Goal: Information Seeking & Learning: Learn about a topic

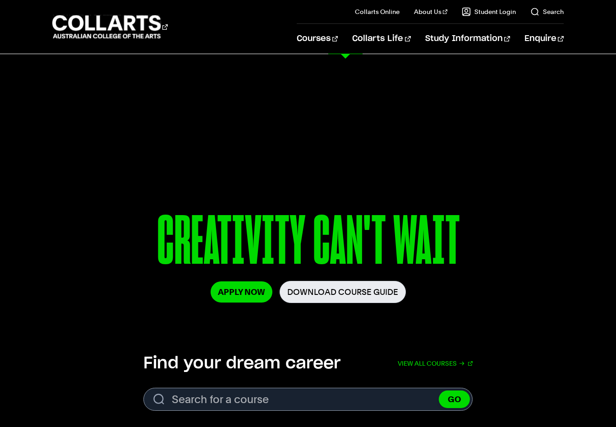
click at [213, 326] on link "Music Performance" at bounding box center [243, 331] width 118 height 11
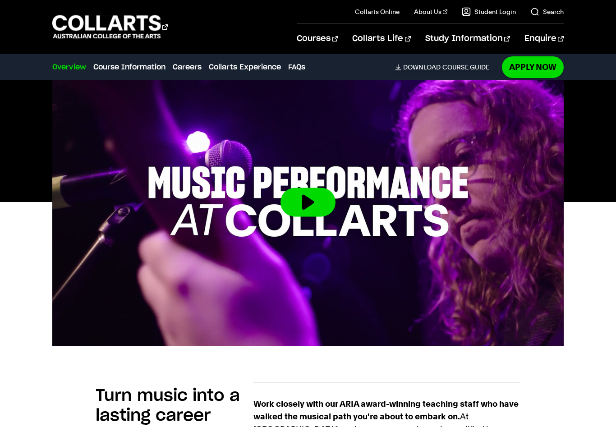
scroll to position [306, 0]
click at [306, 210] on button at bounding box center [308, 202] width 55 height 29
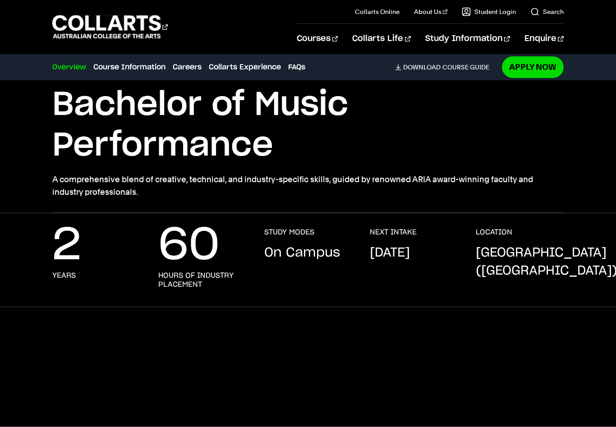
scroll to position [58, 0]
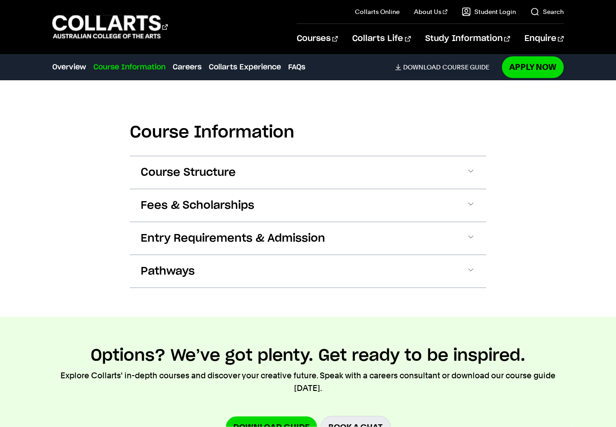
click at [167, 200] on span "Fees & Scholarships" at bounding box center [198, 205] width 114 height 14
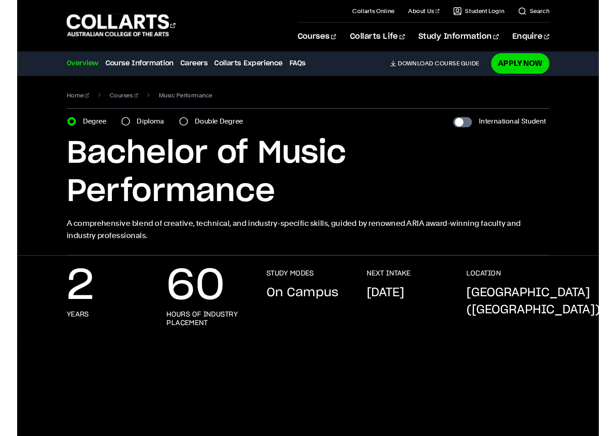
scroll to position [11, 0]
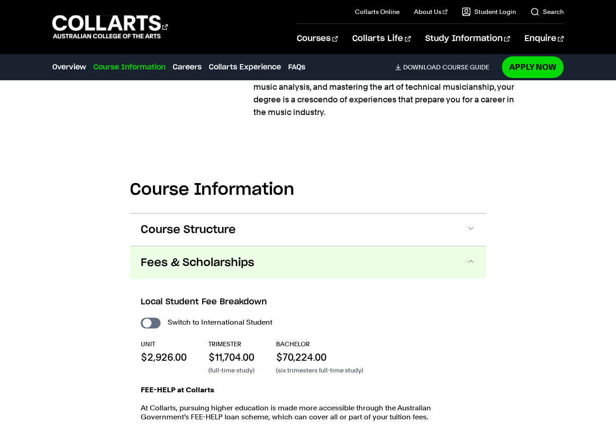
click at [165, 225] on span "Course Structure" at bounding box center [188, 230] width 95 height 14
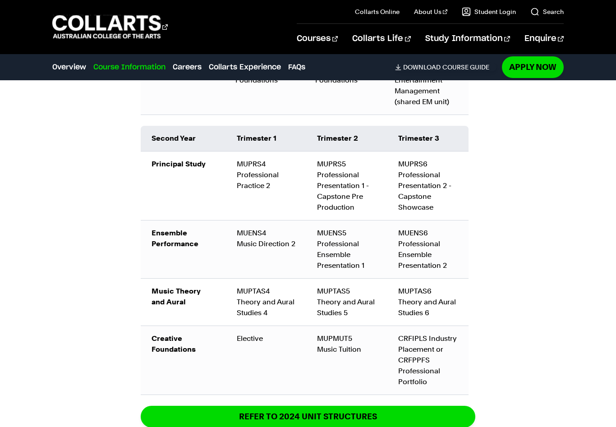
scroll to position [1274, 0]
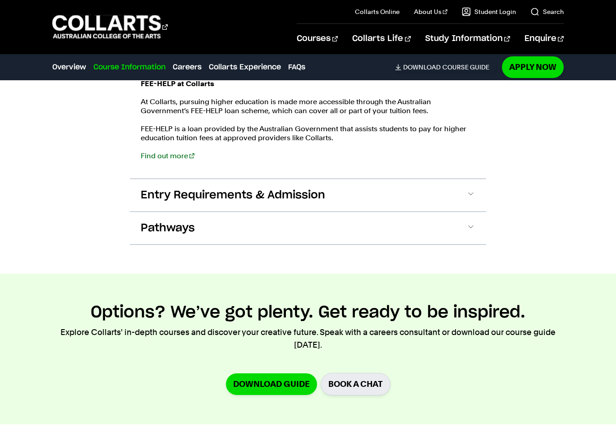
click at [189, 196] on span "Entry Requirements & Admission" at bounding box center [233, 195] width 185 height 14
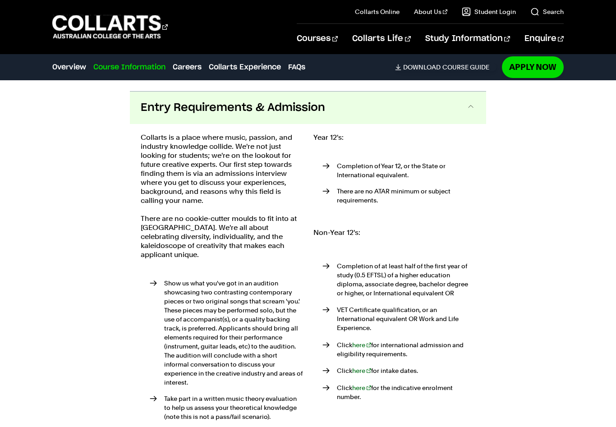
scroll to position [1901, 0]
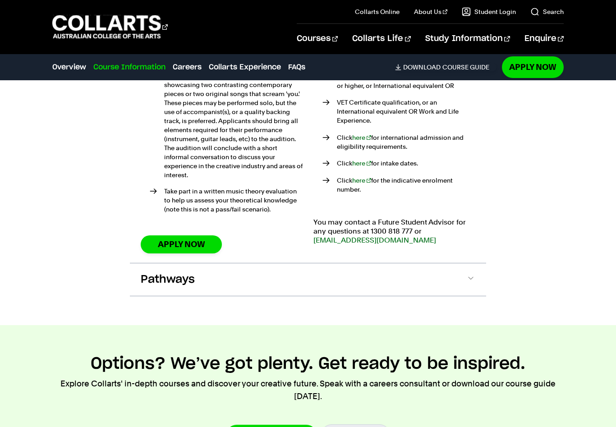
click at [224, 269] on button "Pathways" at bounding box center [308, 279] width 356 height 32
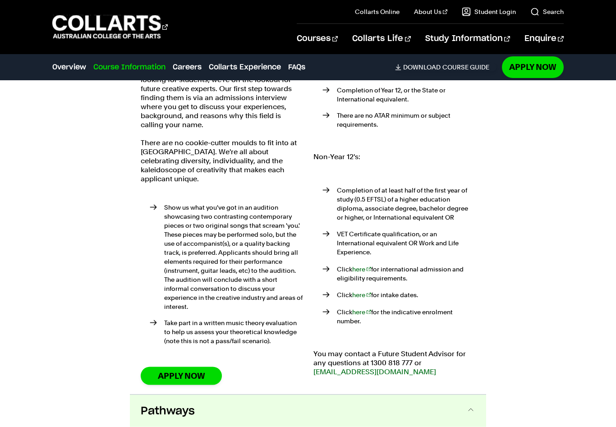
scroll to position [1967, 0]
click at [197, 293] on link "Audio Production" at bounding box center [243, 298] width 118 height 11
click at [196, 352] on link "Music Production" at bounding box center [243, 347] width 118 height 11
click at [197, 351] on link "Music Production" at bounding box center [243, 347] width 118 height 11
click at [198, 351] on link "Music Production" at bounding box center [243, 347] width 118 height 11
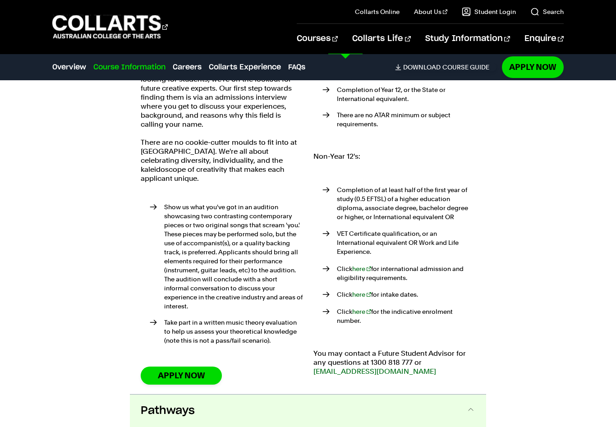
click at [199, 352] on link "Music Production" at bounding box center [243, 347] width 118 height 11
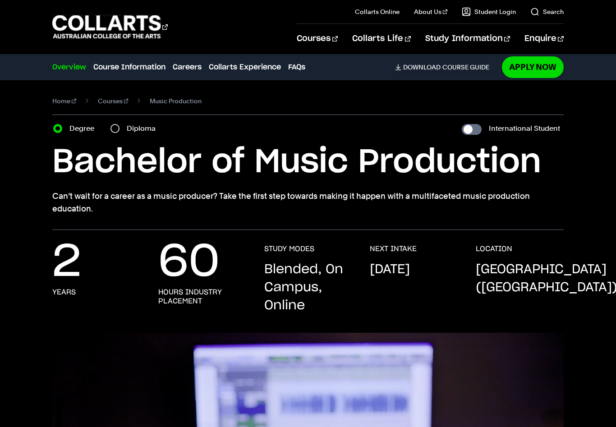
click at [132, 142] on h1 "Bachelor of Music Production" at bounding box center [308, 162] width 512 height 41
click at [131, 142] on h1 "Bachelor of Music Production" at bounding box center [308, 162] width 512 height 41
click at [117, 124] on input "Diploma" at bounding box center [115, 128] width 9 height 9
radio input "true"
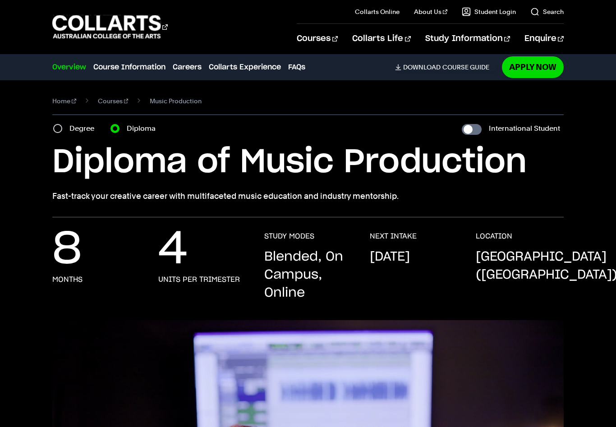
click at [54, 131] on input "Degree" at bounding box center [57, 128] width 9 height 9
radio input "true"
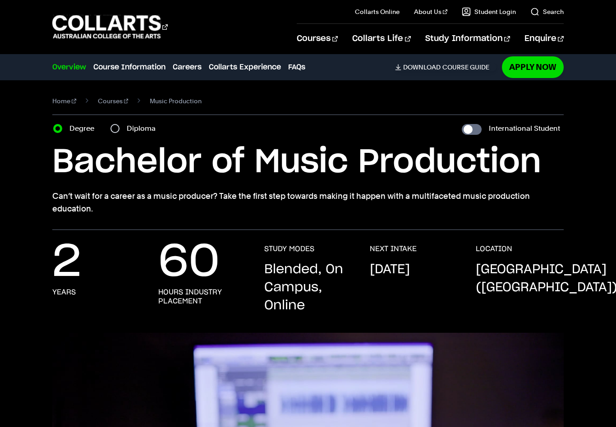
click at [113, 134] on div "Diploma" at bounding box center [136, 128] width 51 height 13
click at [121, 124] on div "Diploma" at bounding box center [136, 128] width 51 height 13
click at [115, 125] on input "Diploma" at bounding box center [115, 128] width 9 height 9
radio input "true"
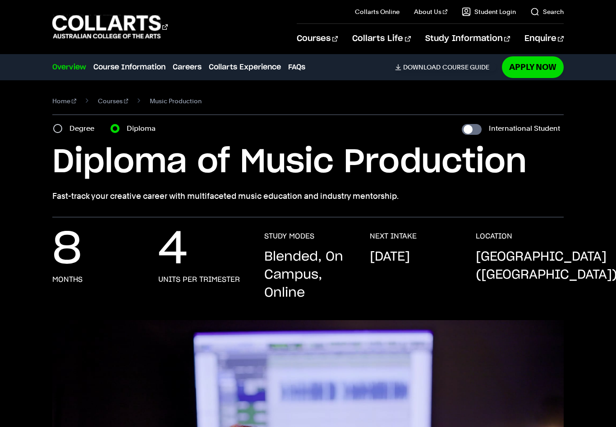
click at [62, 129] on input "Degree" at bounding box center [57, 128] width 9 height 9
radio input "true"
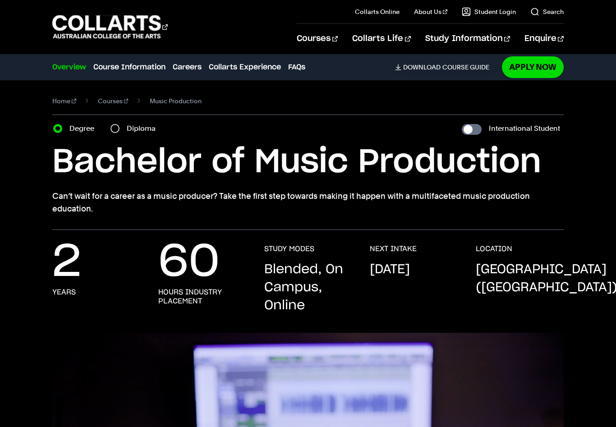
click at [119, 129] on input "Diploma" at bounding box center [115, 128] width 9 height 9
radio input "true"
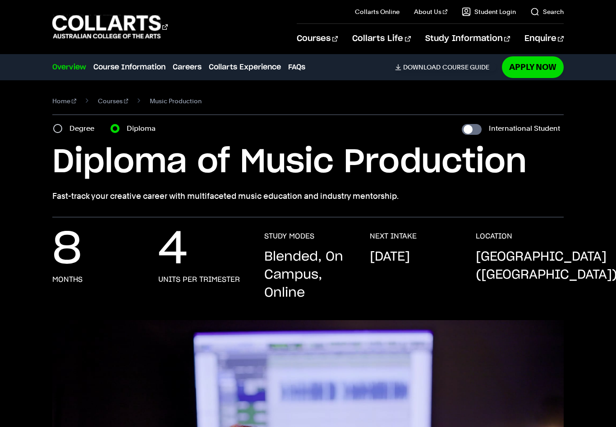
click at [57, 127] on input "Degree" at bounding box center [57, 128] width 9 height 9
radio input "true"
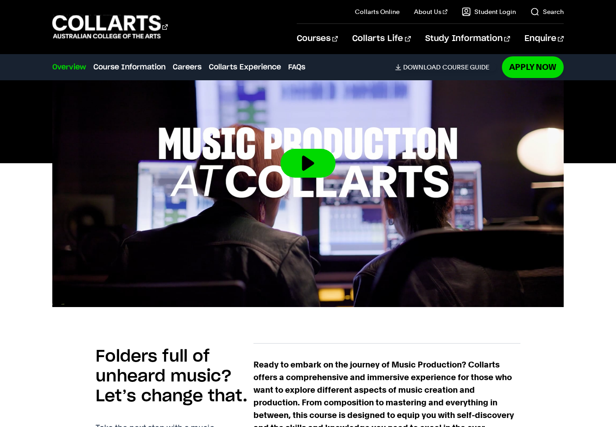
scroll to position [314, 0]
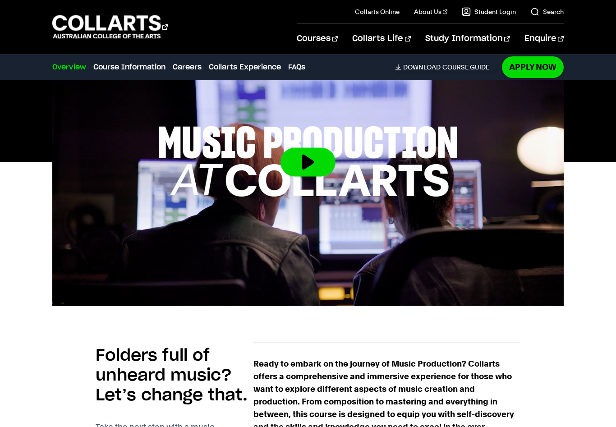
click at [278, 157] on img at bounding box center [308, 162] width 512 height 288
click at [297, 160] on button at bounding box center [308, 162] width 55 height 29
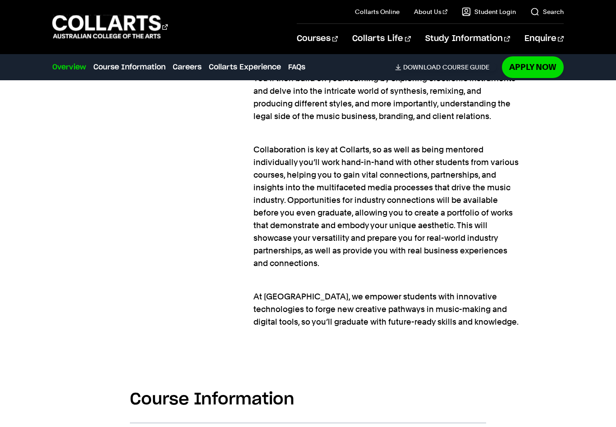
scroll to position [895, 0]
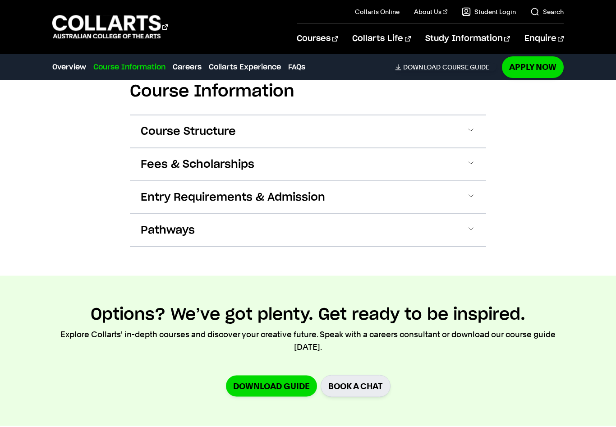
click at [163, 134] on span "Course Structure" at bounding box center [188, 132] width 95 height 14
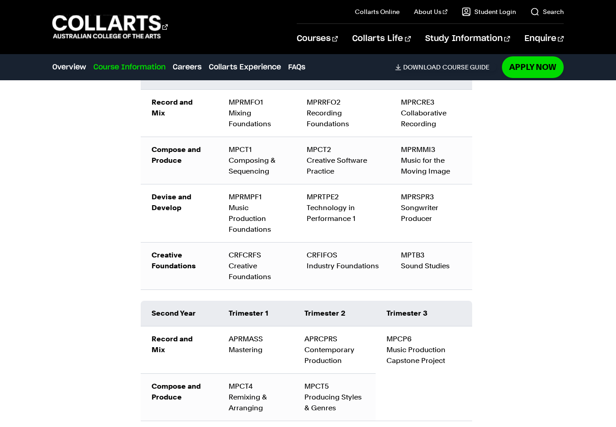
scroll to position [1388, 0]
click at [241, 208] on div "MPRMPF1 Music Production Foundations" at bounding box center [257, 213] width 56 height 43
click at [164, 204] on strong "Devise and Develop" at bounding box center [172, 202] width 40 height 19
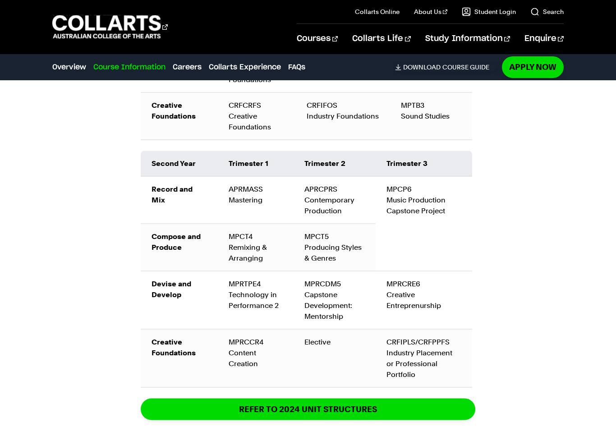
scroll to position [1540, 0]
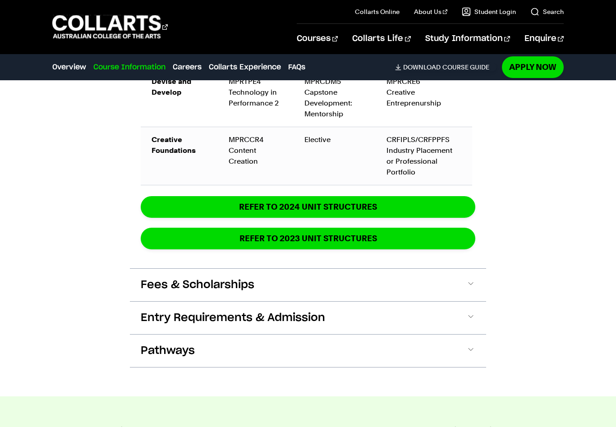
click at [171, 278] on span "Fees & Scholarships" at bounding box center [198, 285] width 114 height 14
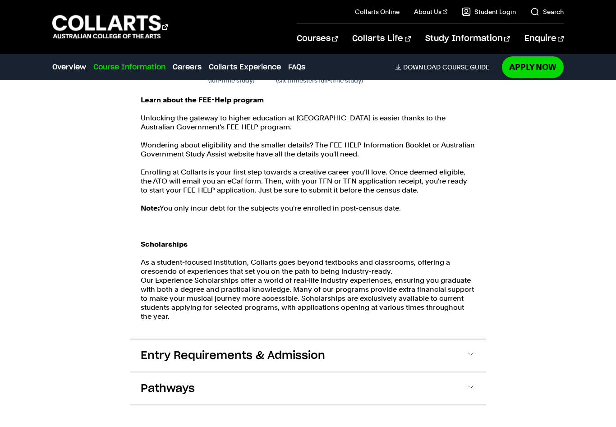
scroll to position [2057, 0]
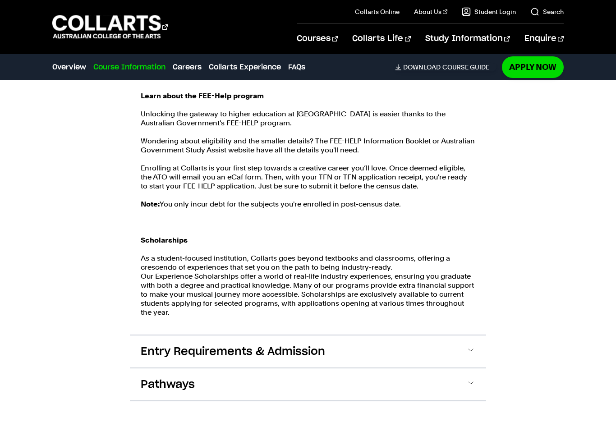
click at [157, 345] on span "Entry Requirements & Admission" at bounding box center [233, 352] width 185 height 14
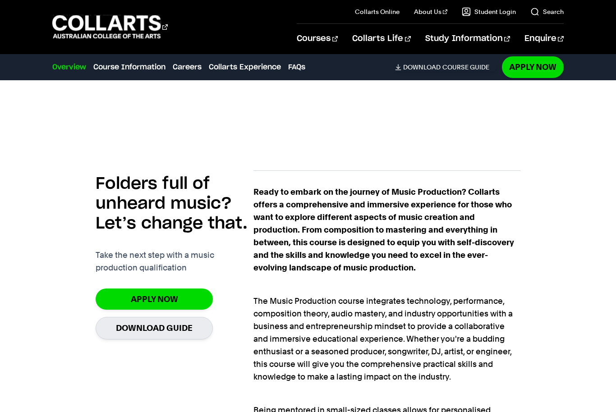
scroll to position [487, 0]
click at [338, 30] on link "Courses" at bounding box center [317, 39] width 41 height 30
